Goal: Check status: Check status

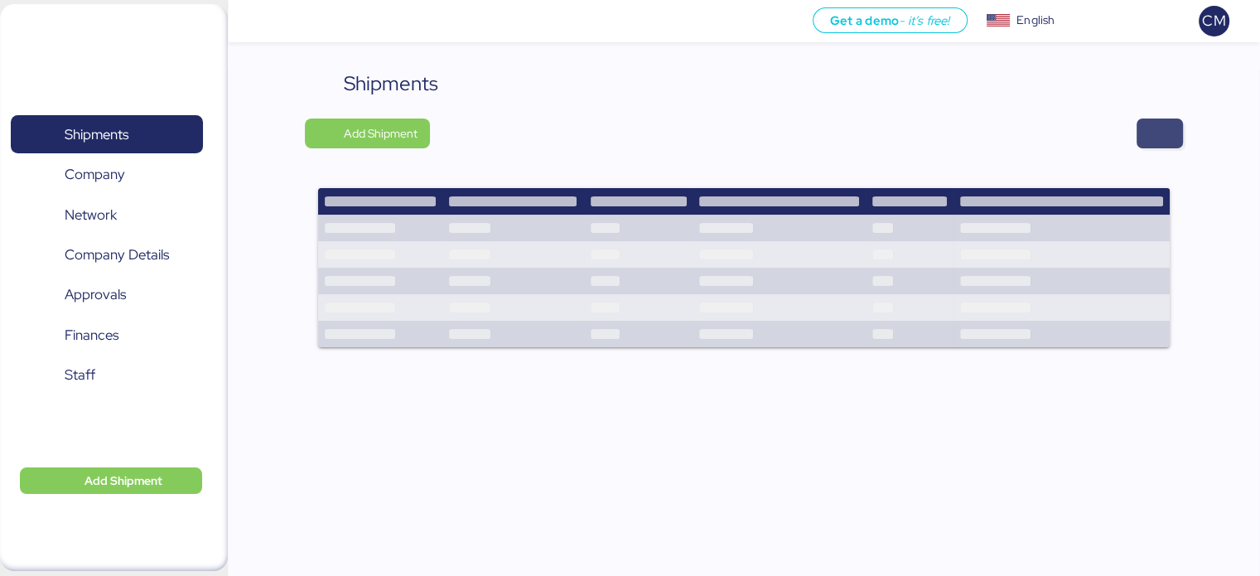
click at [1166, 141] on div "Shipments Add Shipment" at bounding box center [743, 219] width 877 height 300
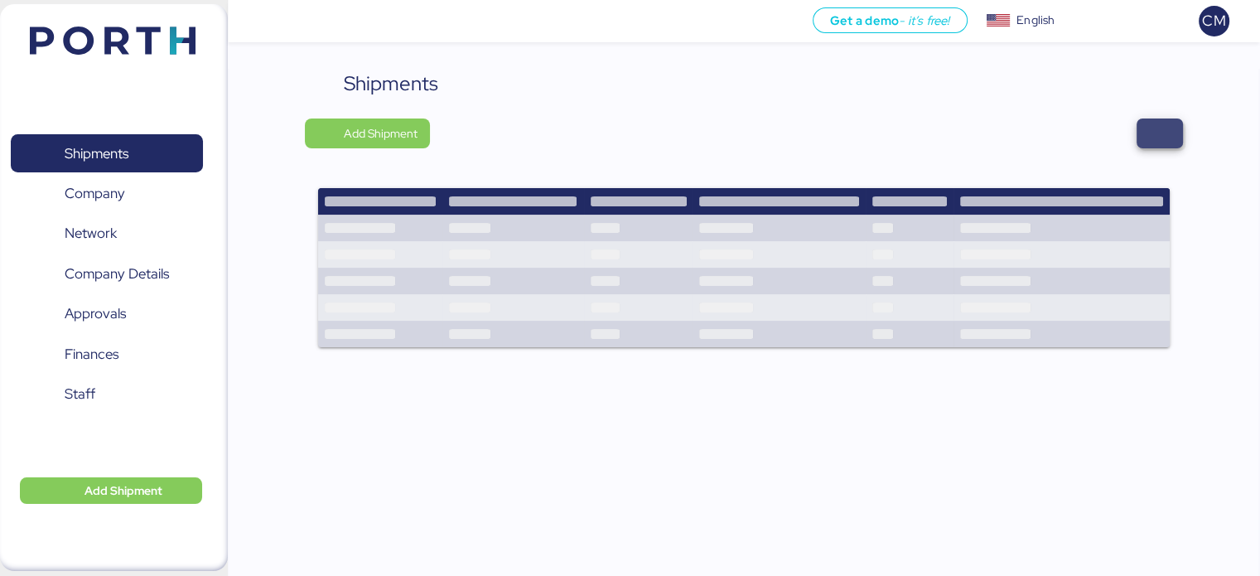
click at [1166, 141] on span "button" at bounding box center [1160, 133] width 20 height 23
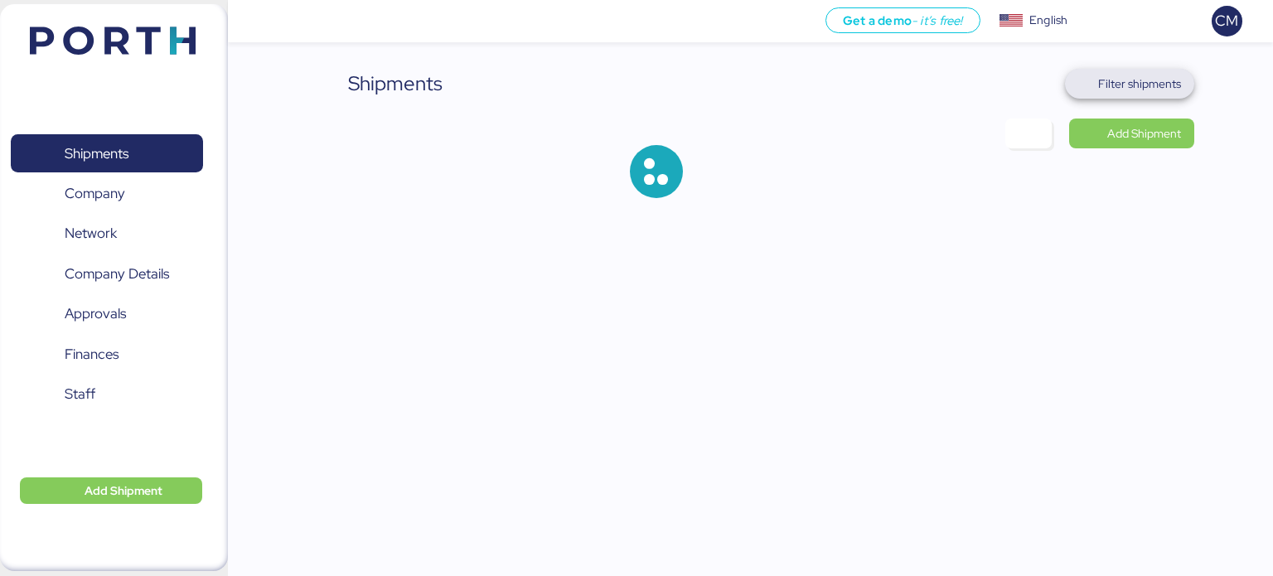
click at [1133, 95] on span "Filter shipments" at bounding box center [1130, 84] width 130 height 30
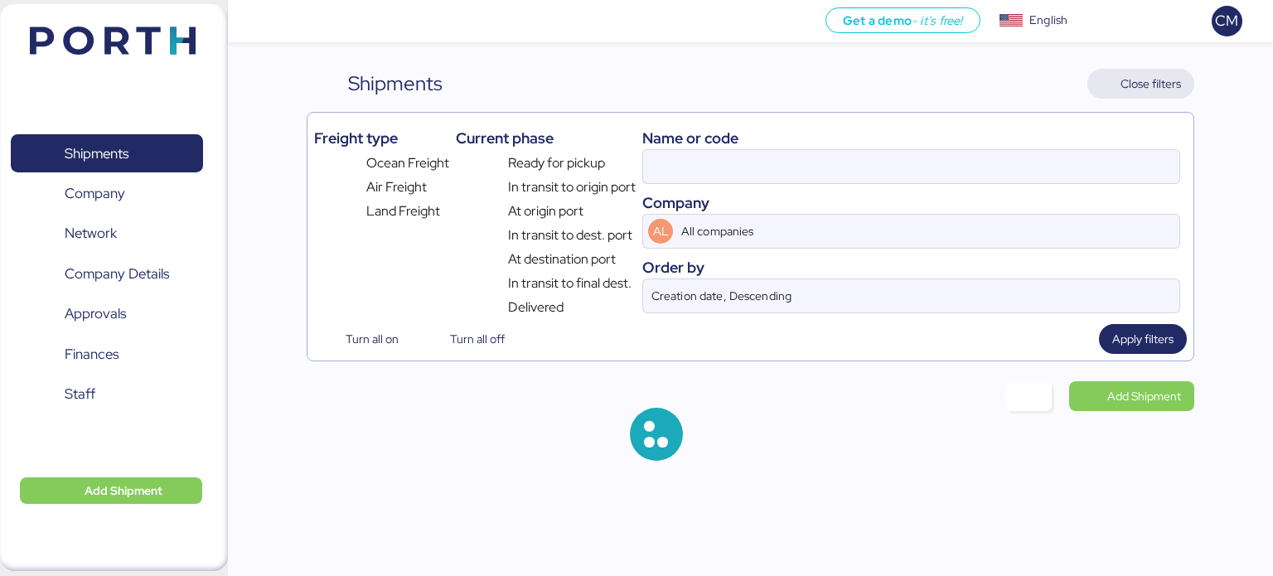
type input "O0052222"
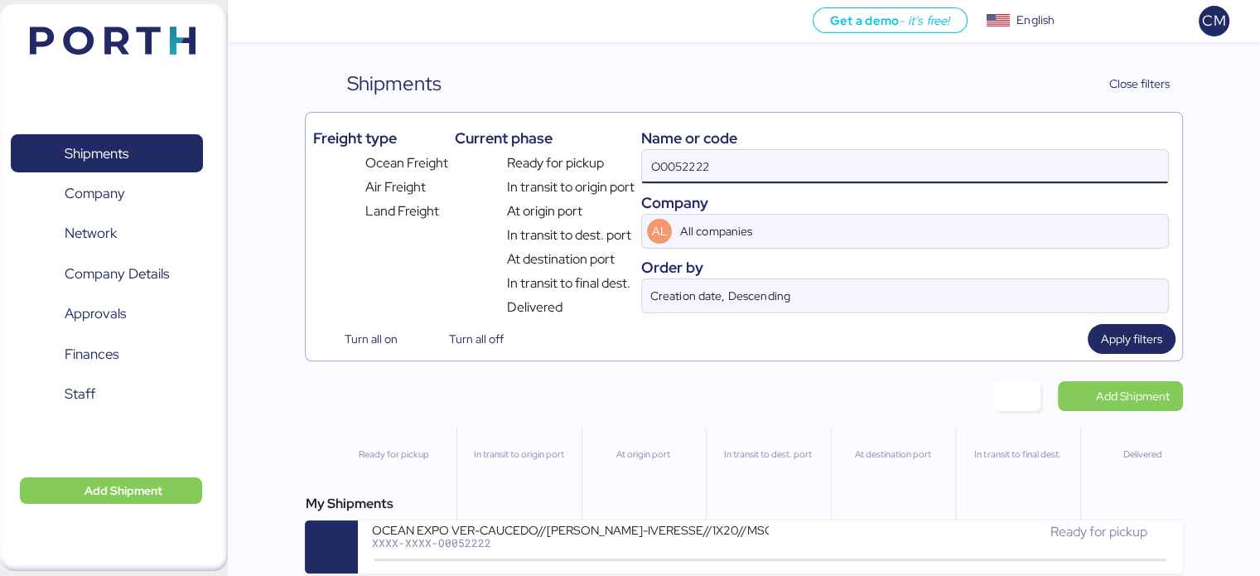
click at [789, 177] on input "O0052222" at bounding box center [904, 166] width 525 height 33
paste input "O0052064"
type input "O0052064"
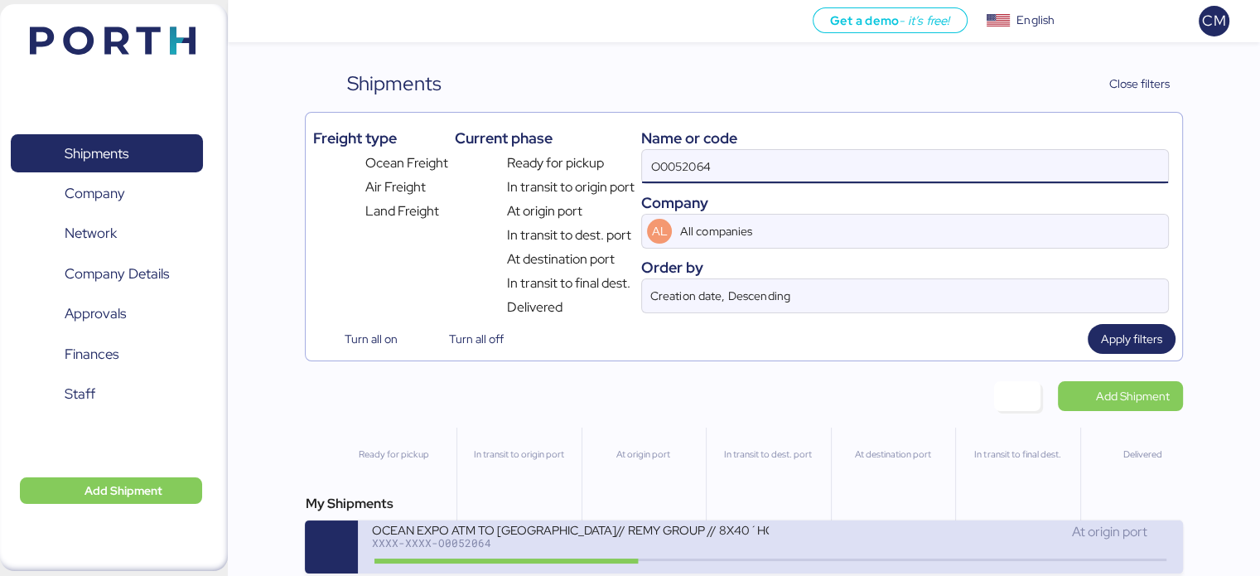
scroll to position [13, 0]
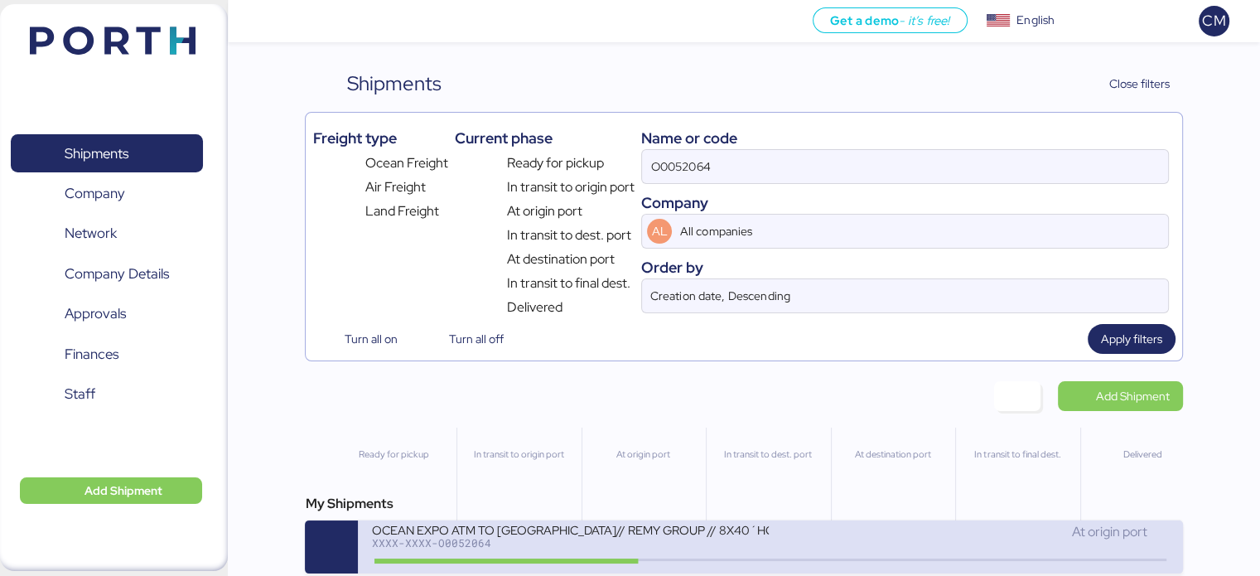
click at [707, 537] on div "XXXX-XXXX-O0052064" at bounding box center [570, 543] width 398 height 12
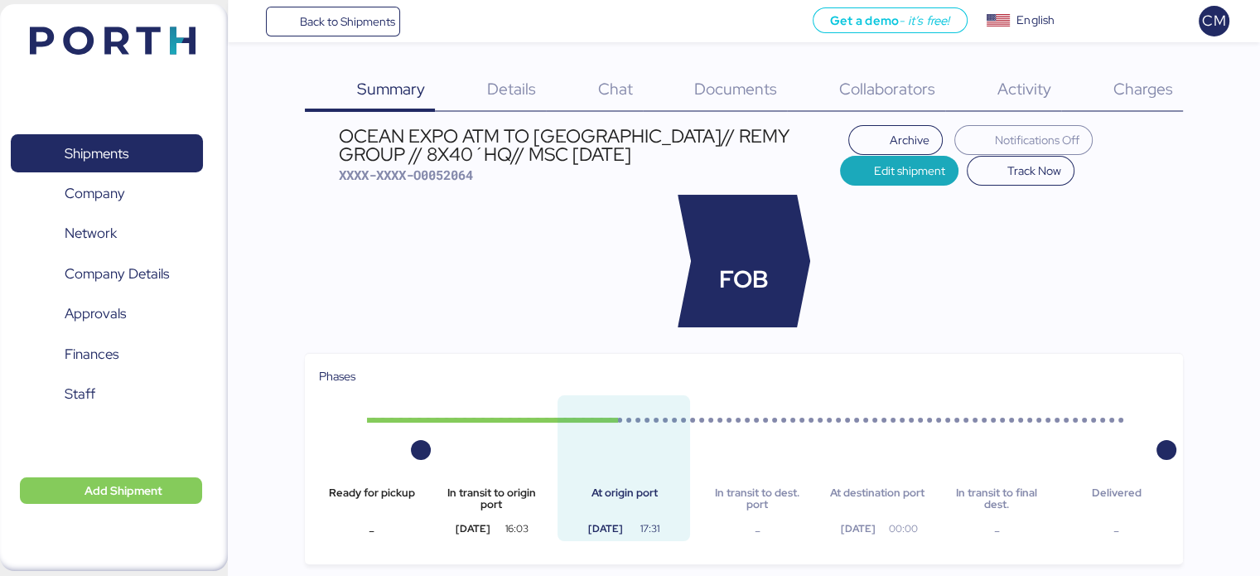
click at [1119, 69] on div "Charges 0" at bounding box center [1122, 90] width 122 height 43
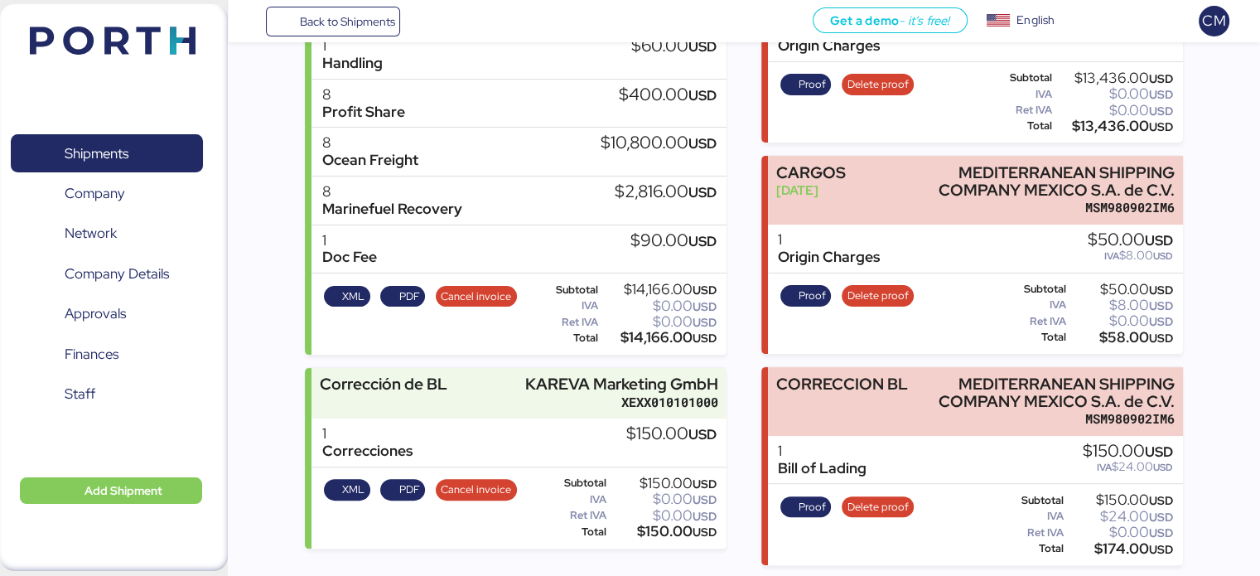
scroll to position [323, 0]
click at [409, 484] on span "PDF" at bounding box center [409, 490] width 21 height 18
